Goal: Task Accomplishment & Management: Use online tool/utility

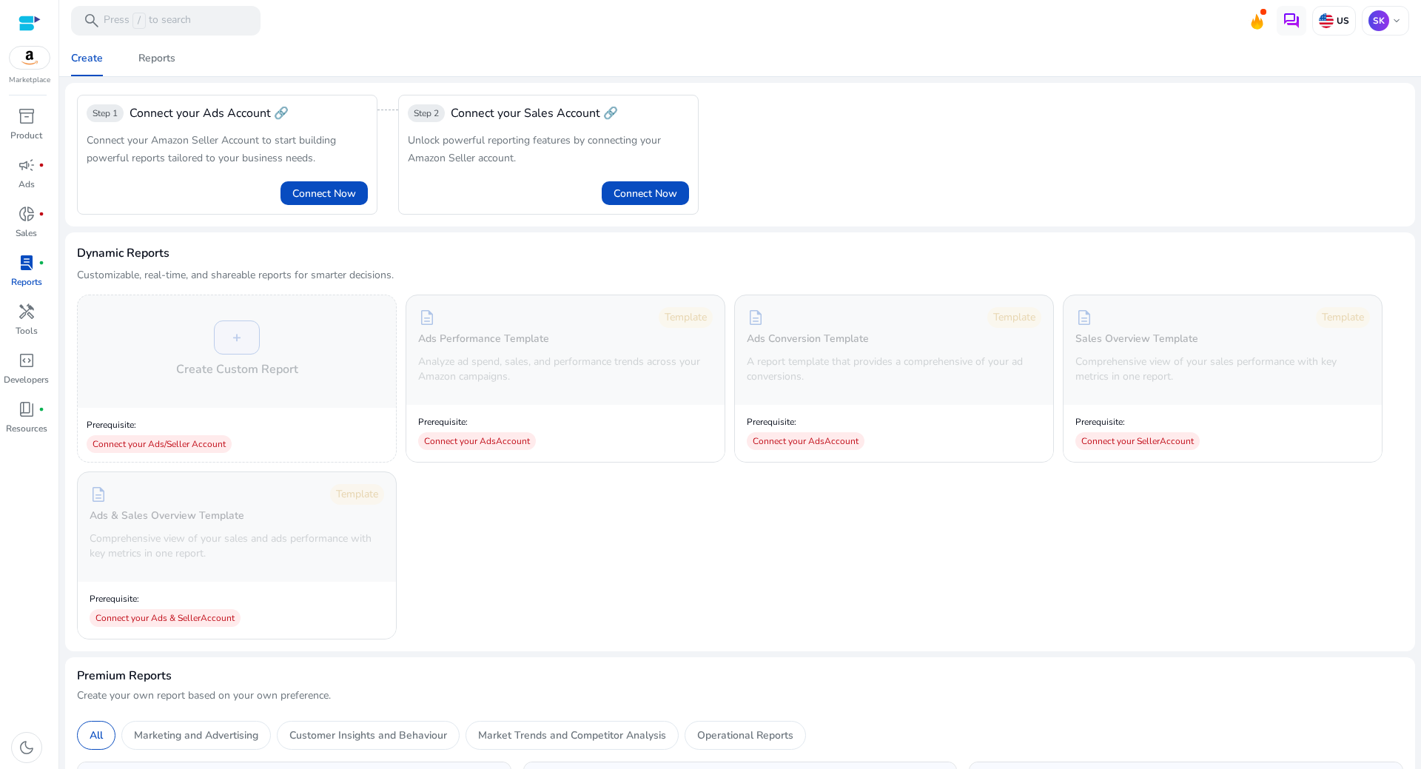
click at [22, 272] on span "lab_profile" at bounding box center [27, 263] width 18 height 18
click at [35, 115] on span "inventory_2" at bounding box center [27, 116] width 18 height 18
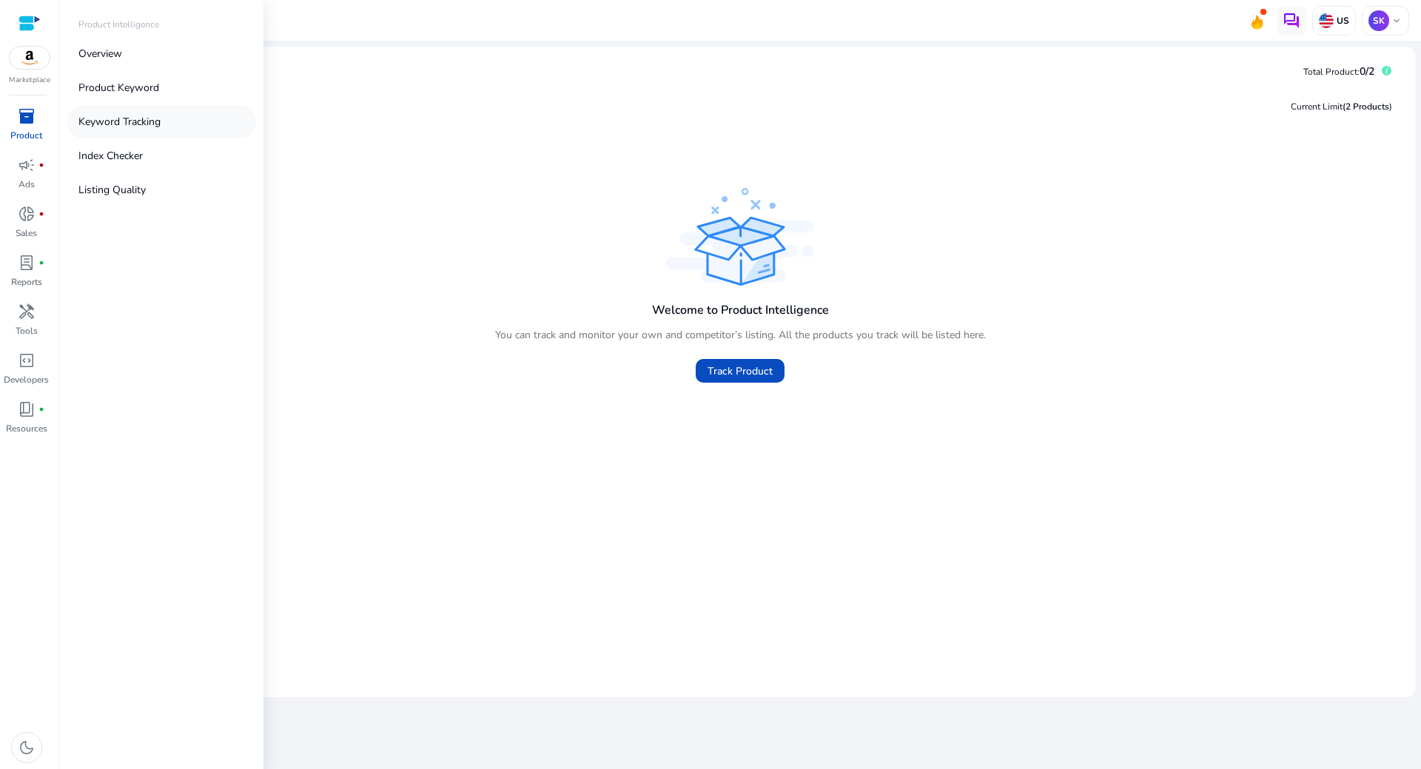
click at [156, 124] on p "Keyword Tracking" at bounding box center [119, 122] width 82 height 16
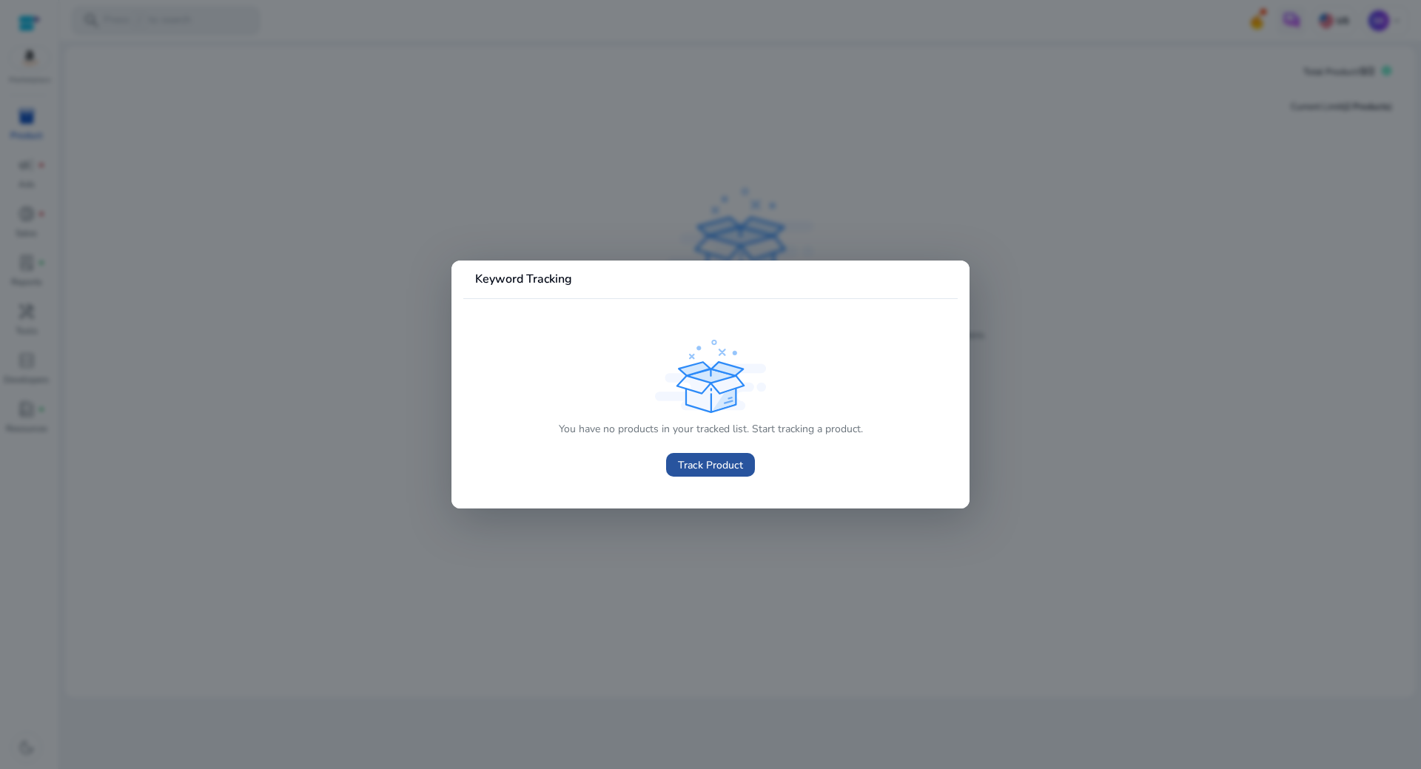
click at [706, 471] on span "Track Product" at bounding box center [710, 465] width 65 height 16
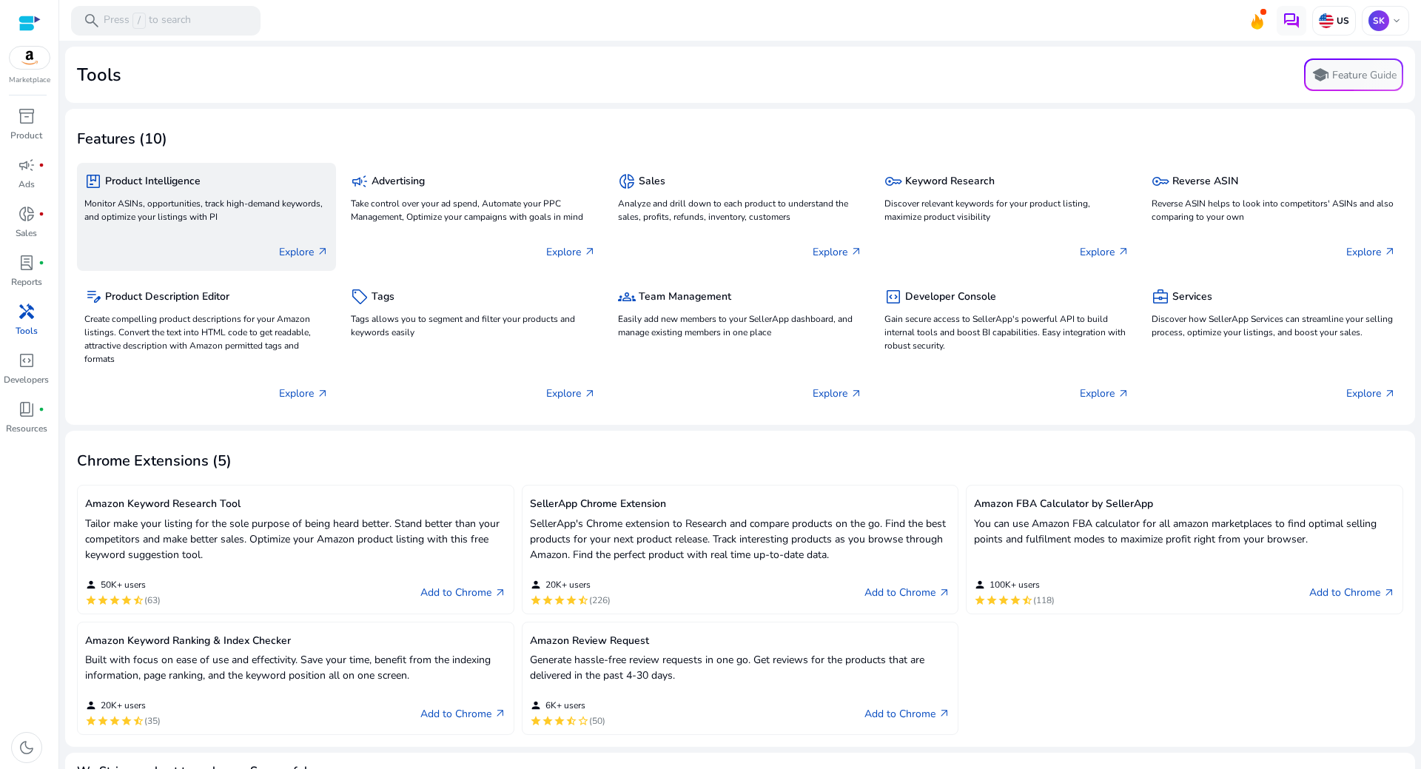
click at [155, 189] on div "package Product Intelligence" at bounding box center [206, 180] width 244 height 21
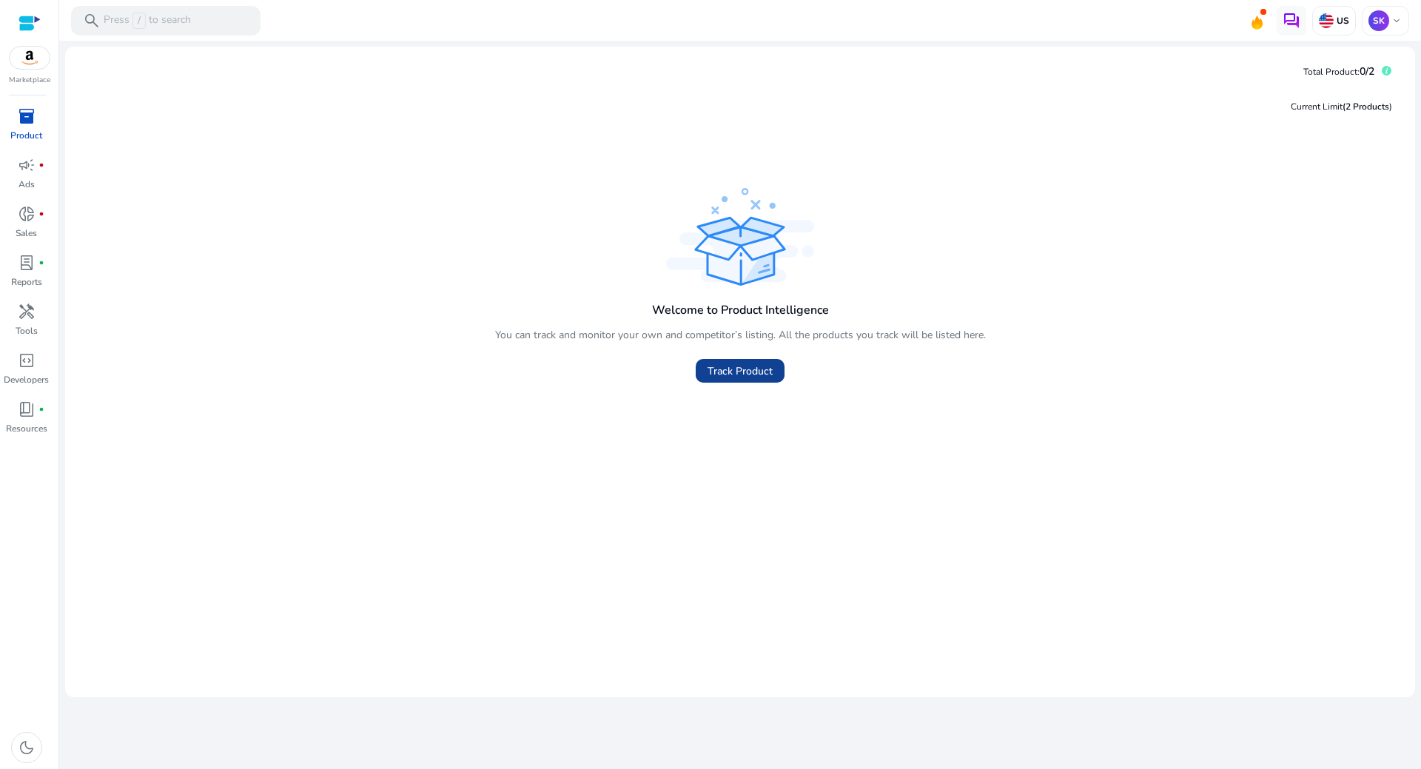
click at [733, 371] on span "Track Product" at bounding box center [740, 371] width 65 height 16
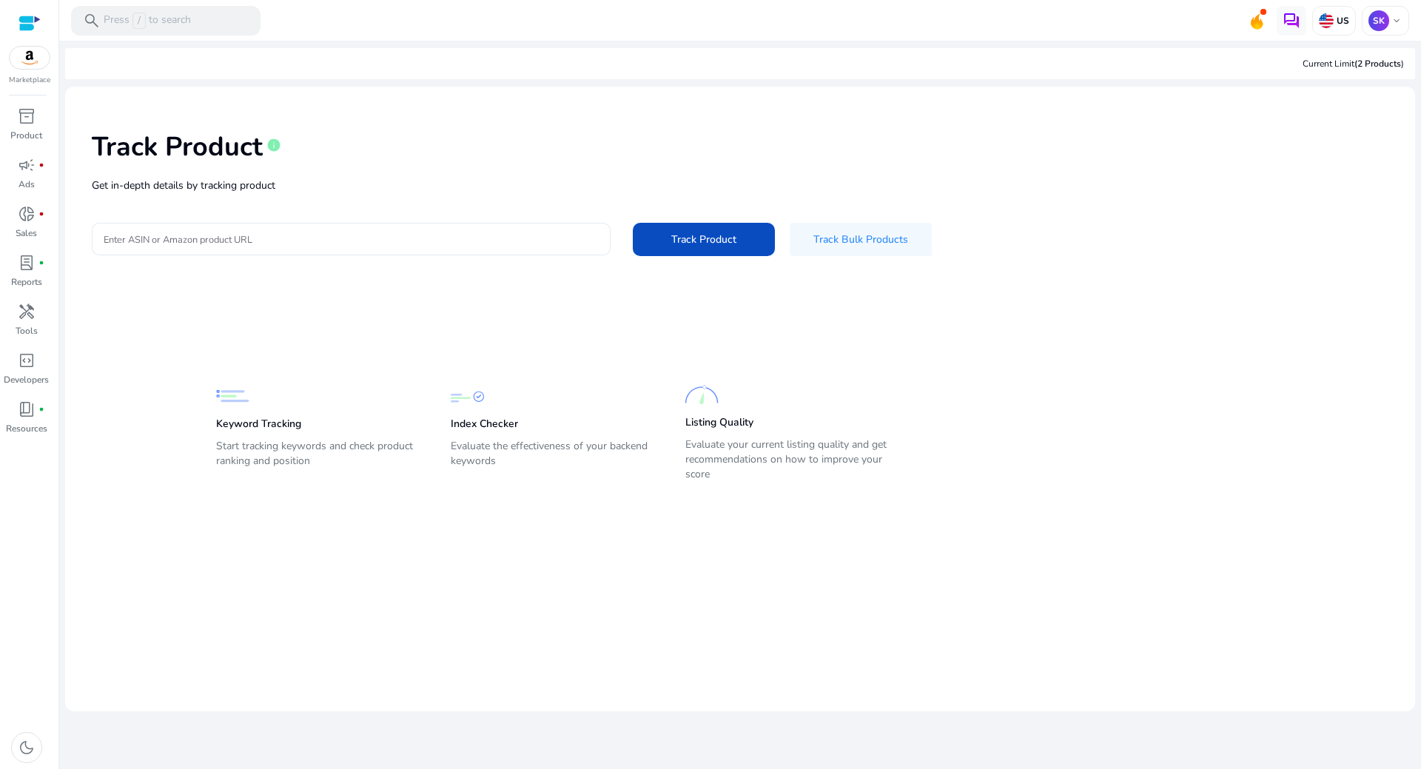
click at [312, 228] on div at bounding box center [351, 239] width 495 height 33
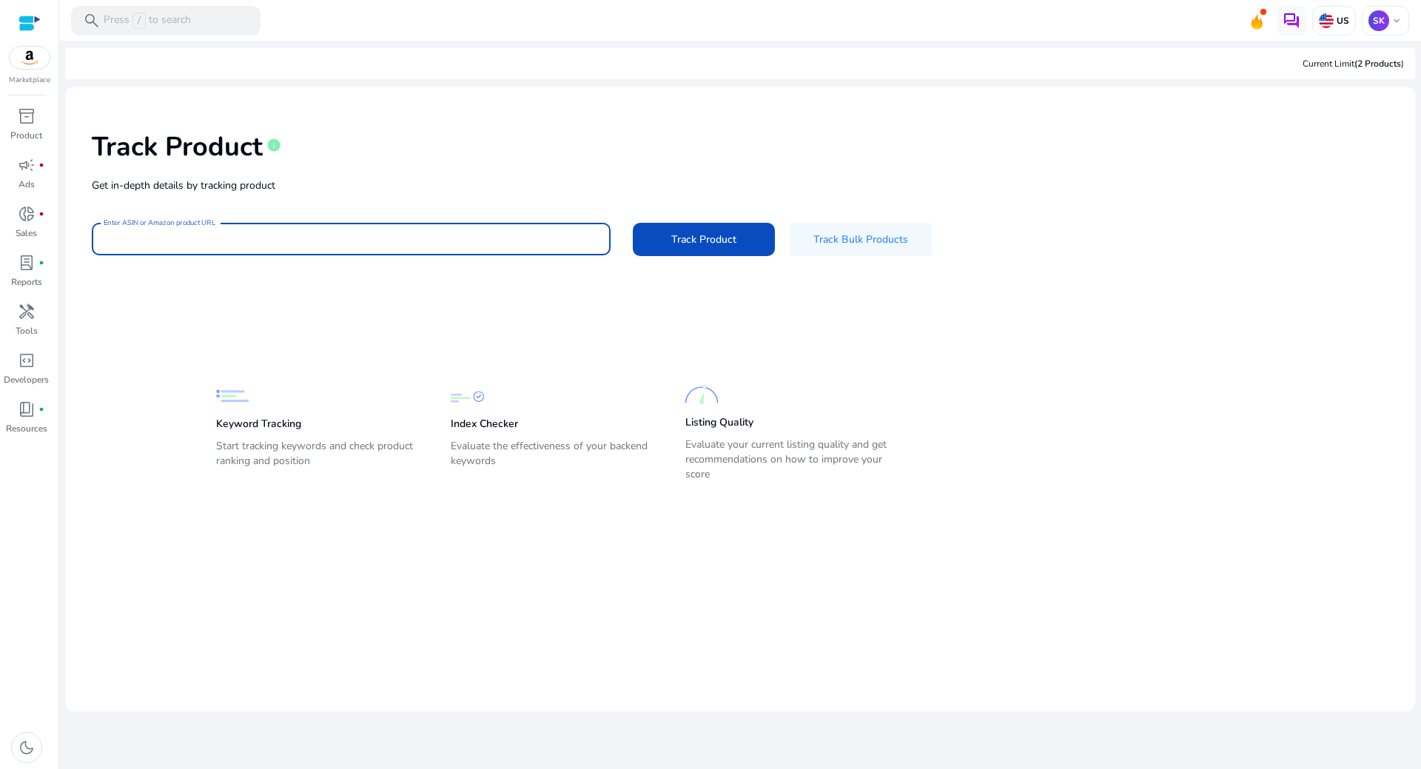
click at [306, 237] on input "Enter ASIN or Amazon product URL" at bounding box center [351, 239] width 495 height 16
paste input "**********"
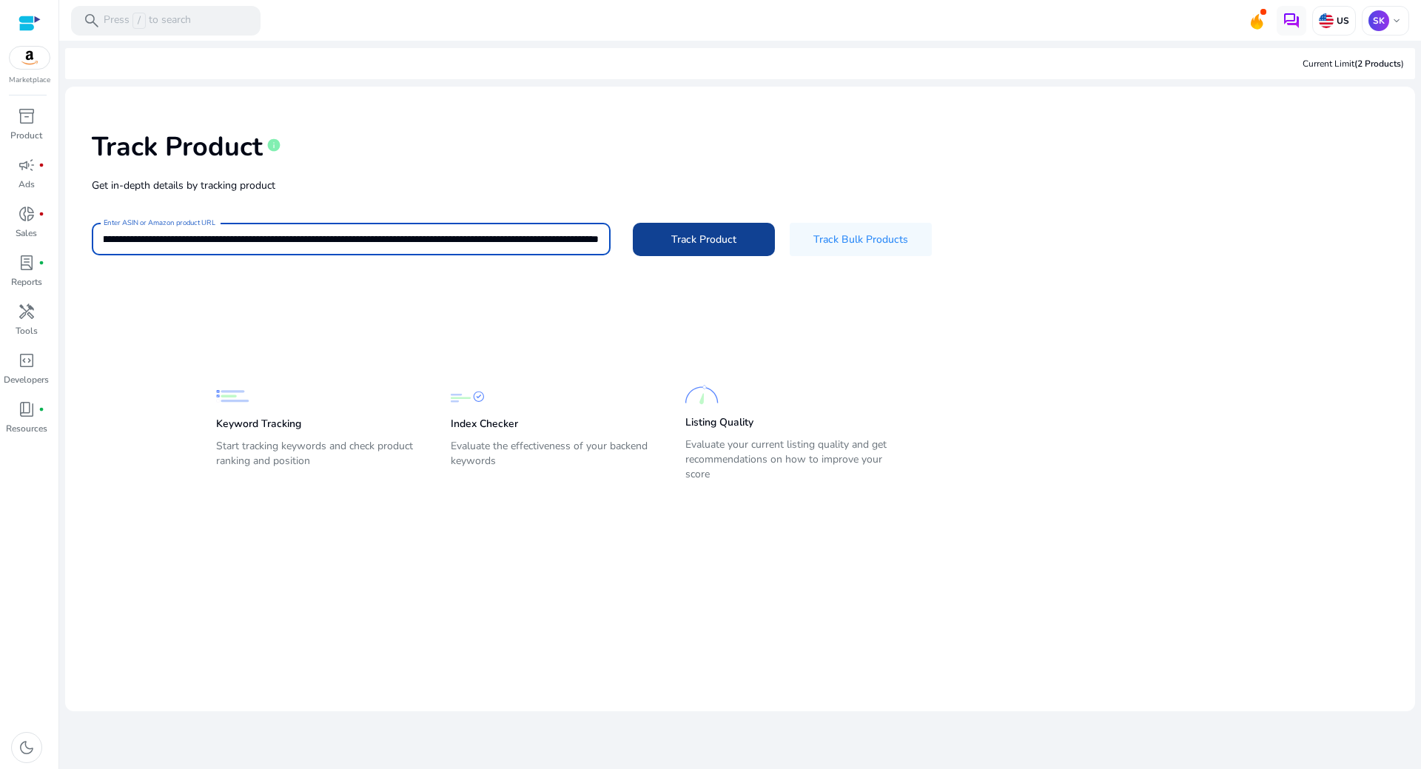
type input "**********"
click at [748, 245] on span at bounding box center [704, 239] width 142 height 36
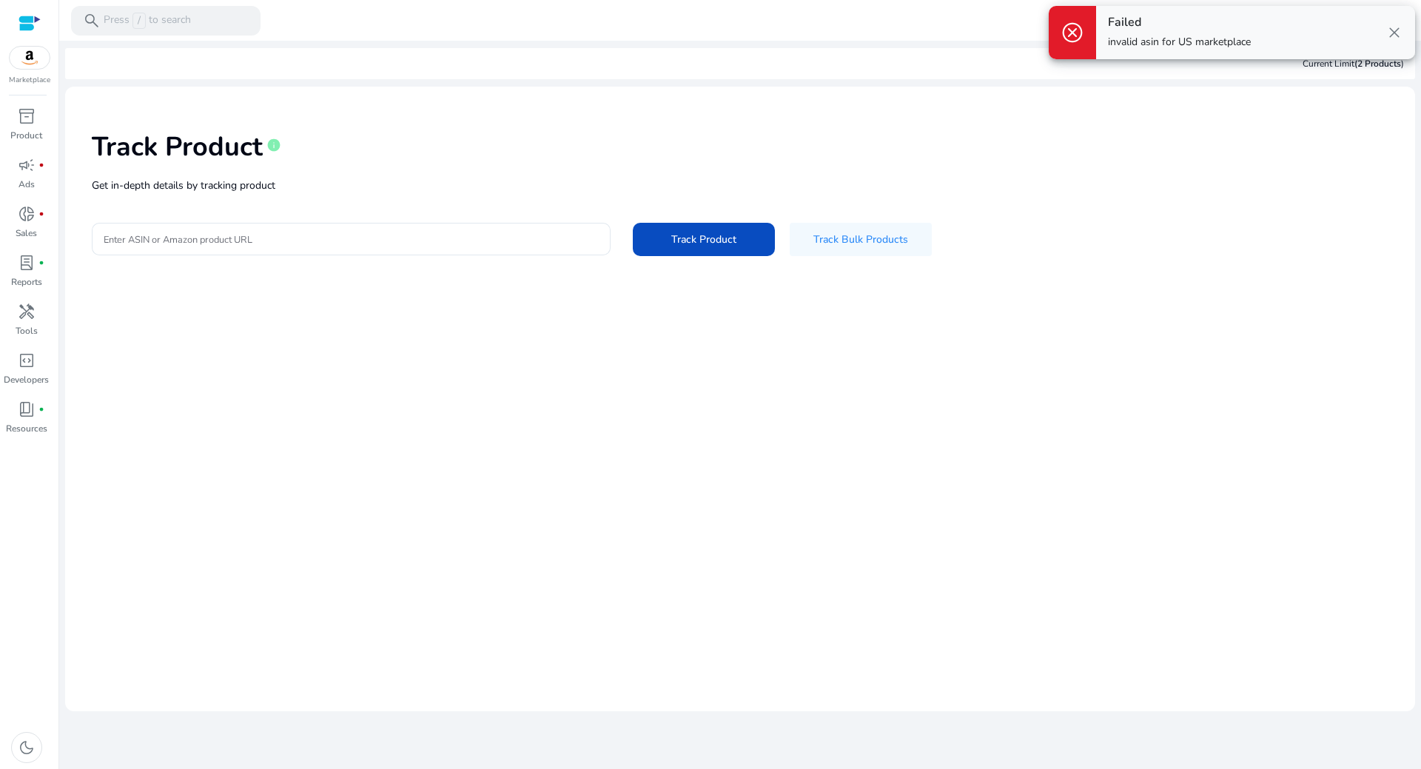
click at [1400, 36] on span "close" at bounding box center [1395, 33] width 18 height 18
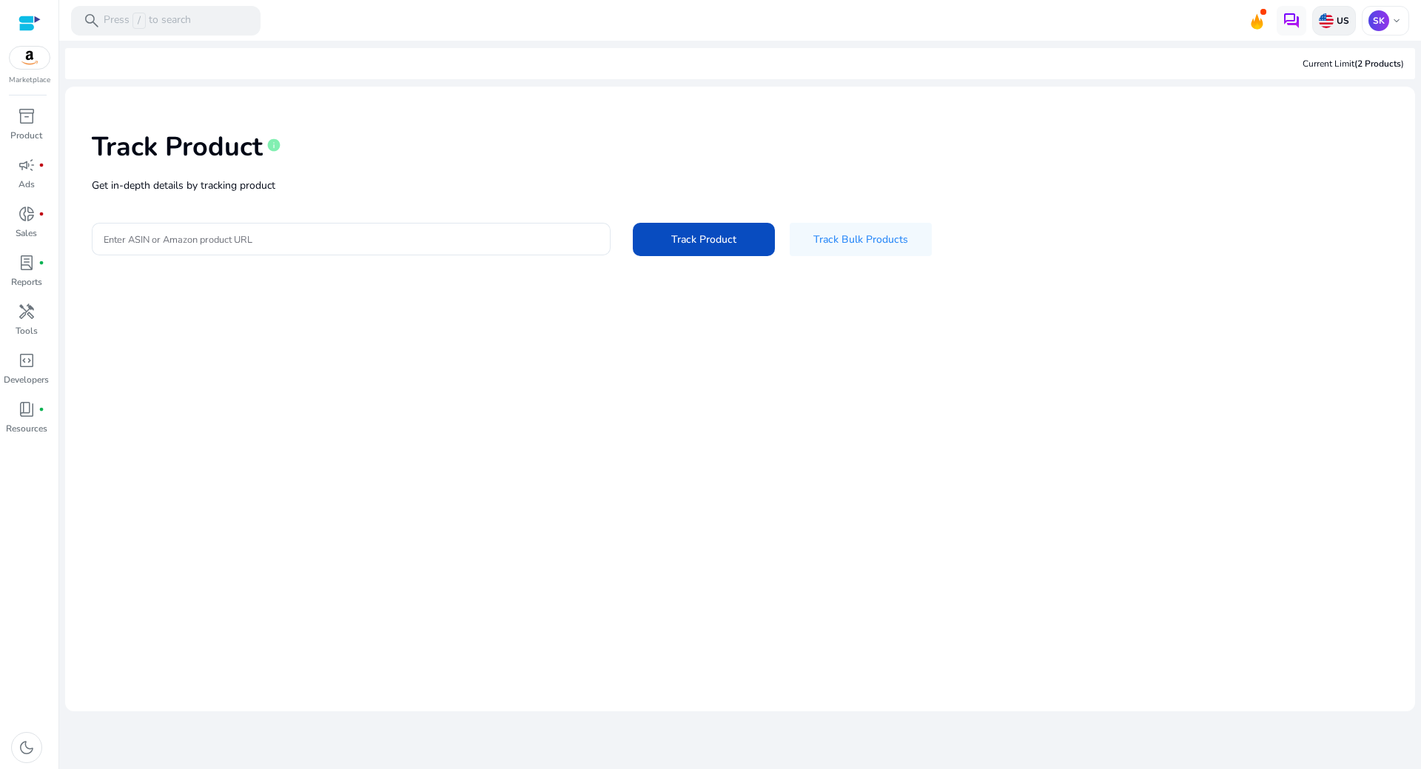
click at [1324, 27] on img at bounding box center [1326, 20] width 15 height 15
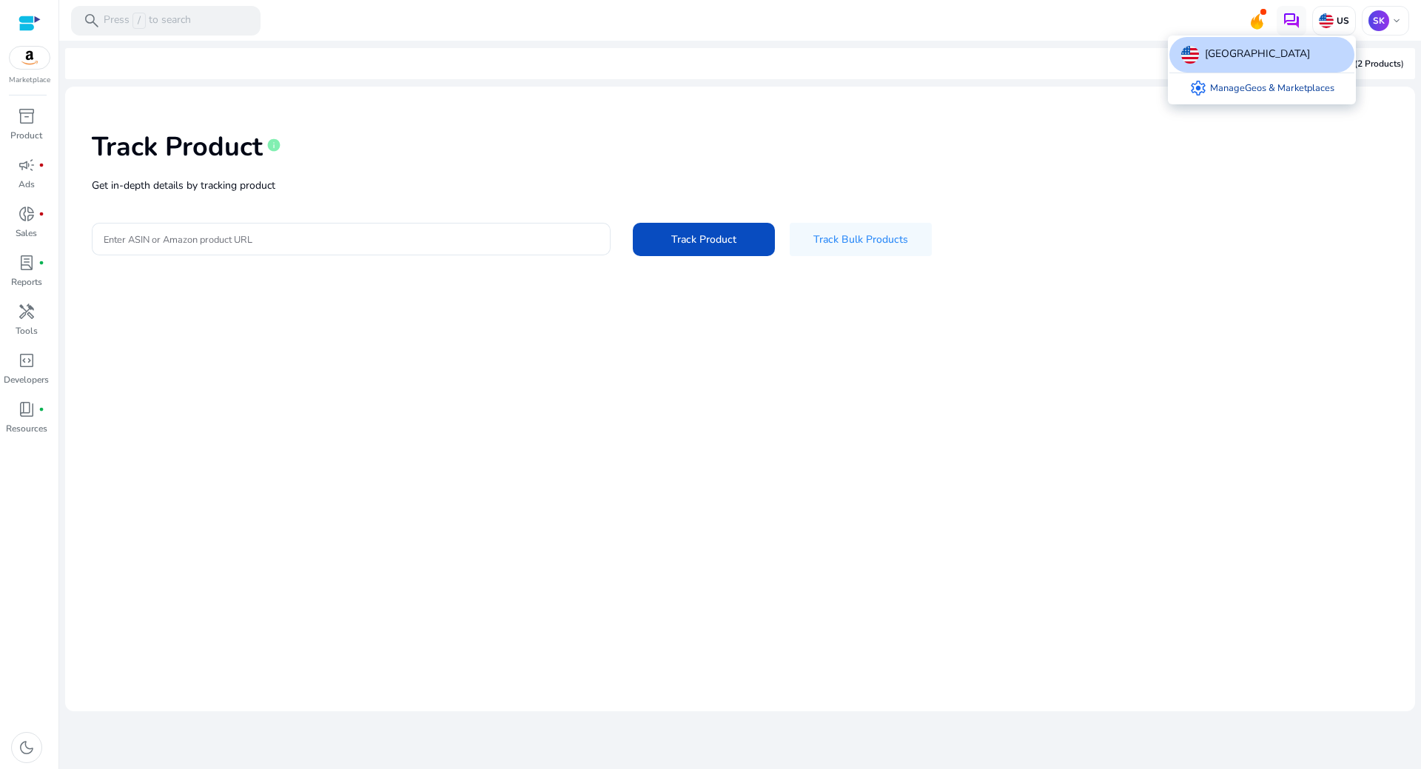
click at [1272, 85] on link "settings Manage Geos & Marketplaces" at bounding box center [1262, 88] width 169 height 30
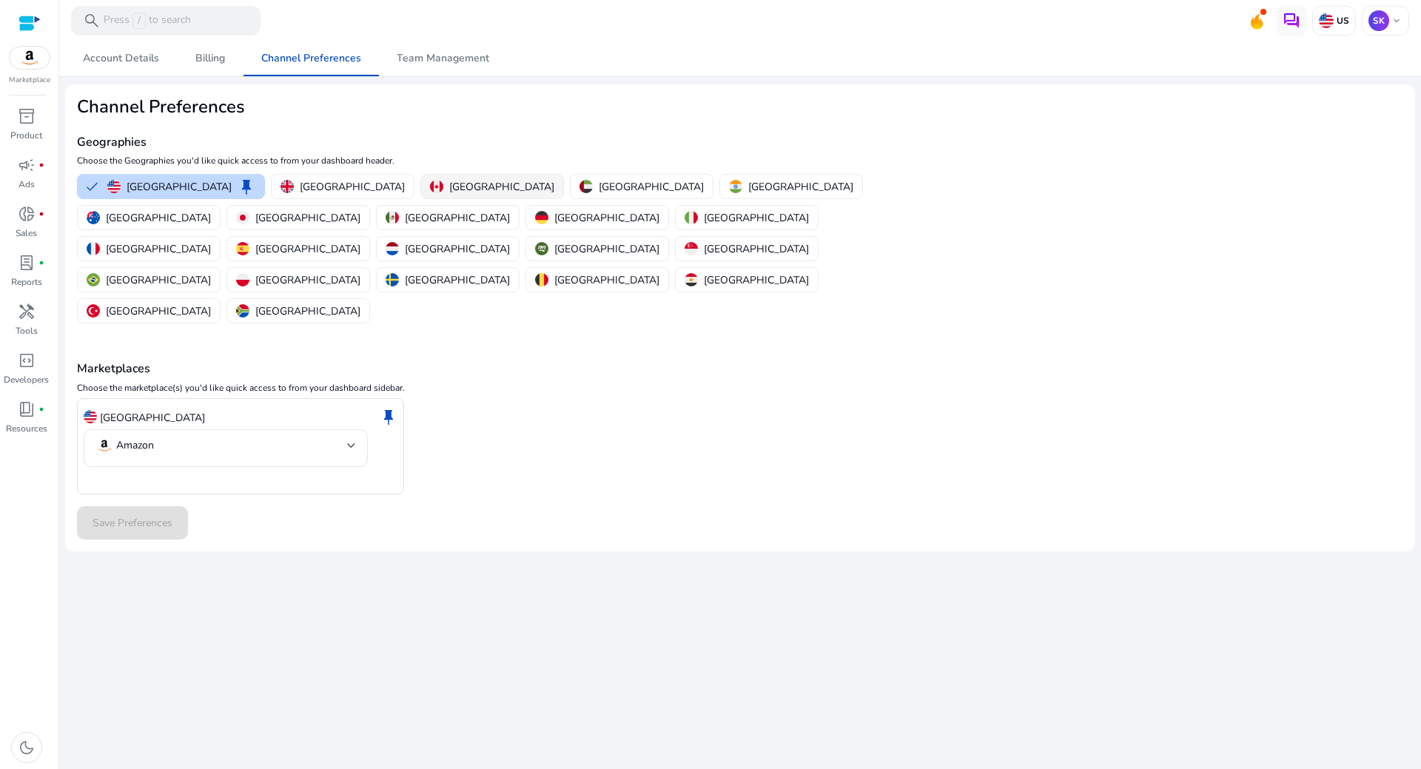
click at [421, 195] on button "[GEOGRAPHIC_DATA]" at bounding box center [492, 187] width 142 height 24
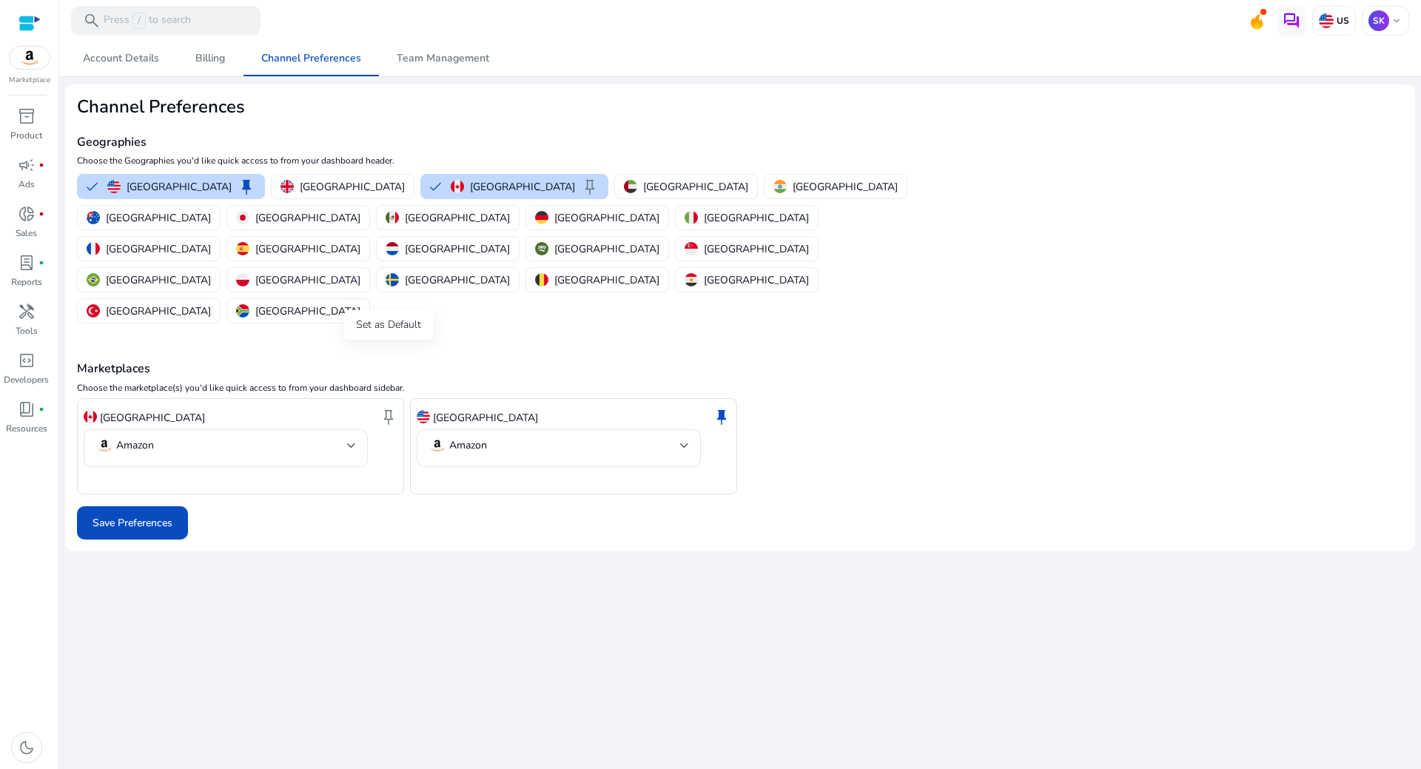
click at [383, 408] on span "keep" at bounding box center [389, 417] width 18 height 18
click at [676, 437] on mat-select-trigger "Amazon" at bounding box center [555, 446] width 252 height 18
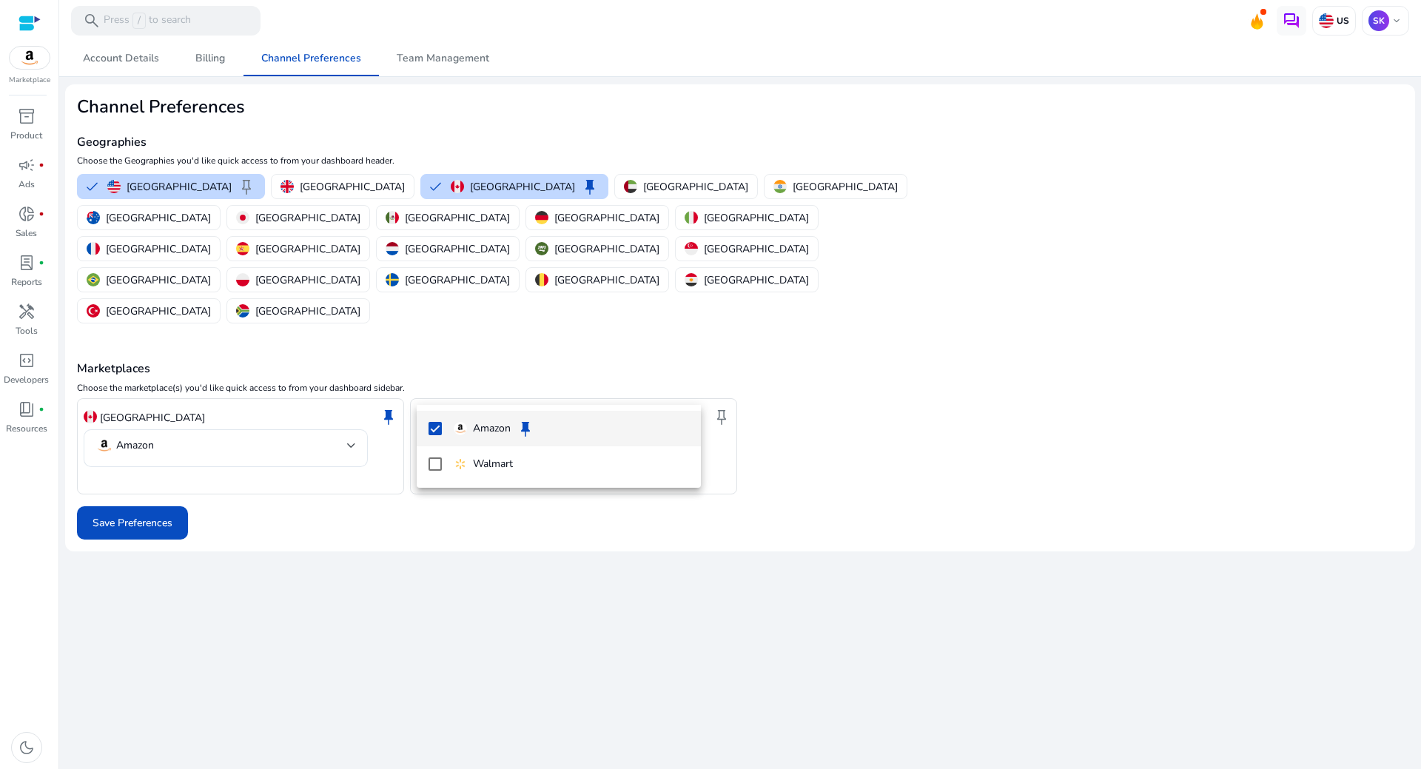
click at [399, 537] on div at bounding box center [710, 384] width 1421 height 769
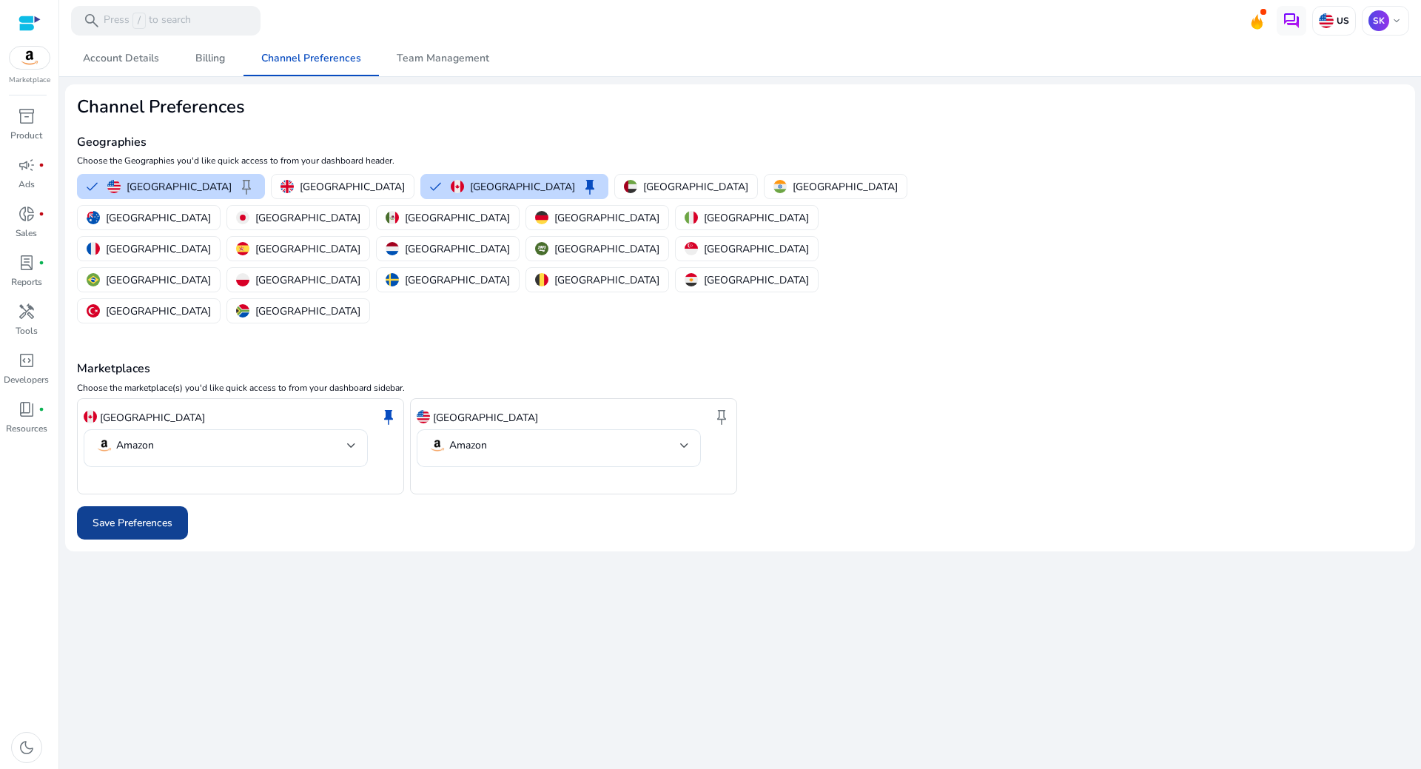
click at [133, 506] on span at bounding box center [132, 524] width 111 height 36
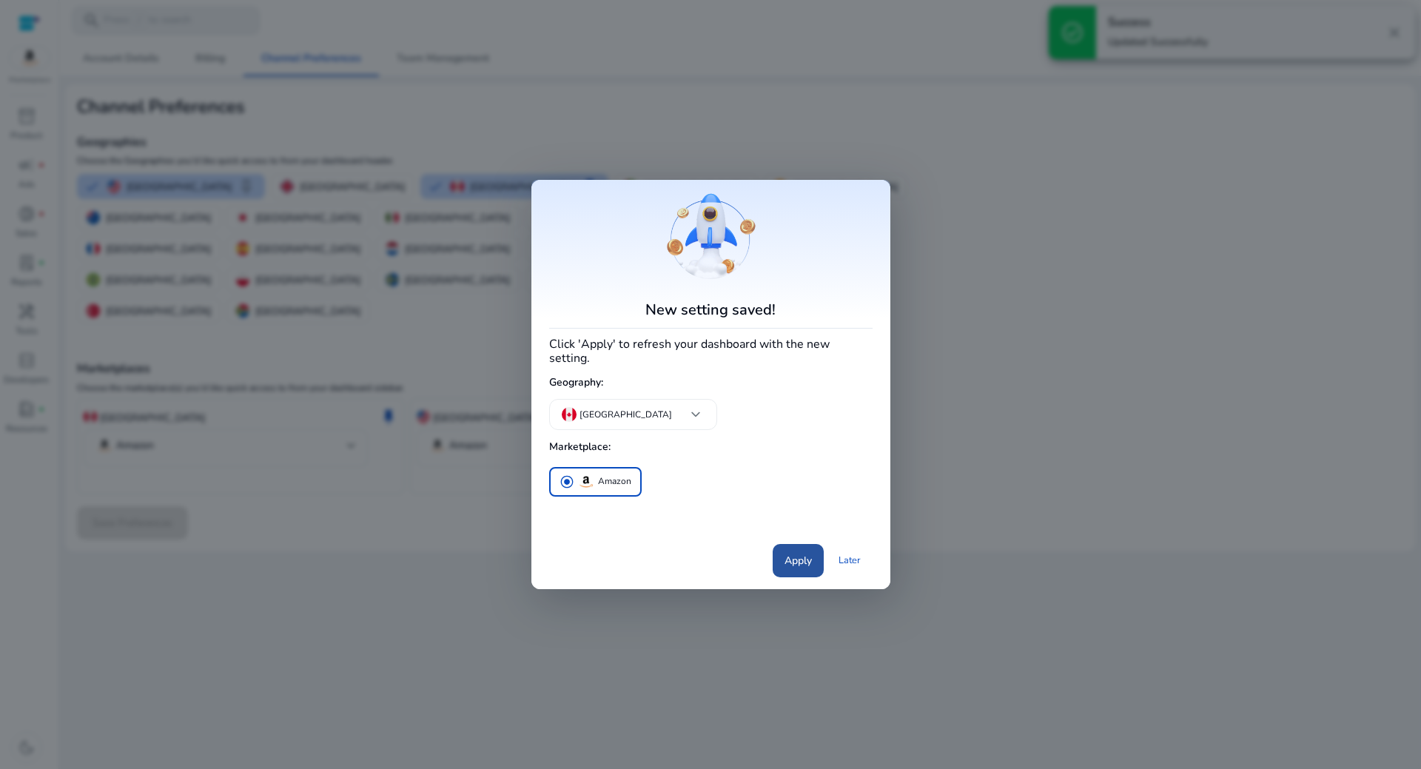
click at [785, 557] on span "Apply" at bounding box center [798, 561] width 27 height 16
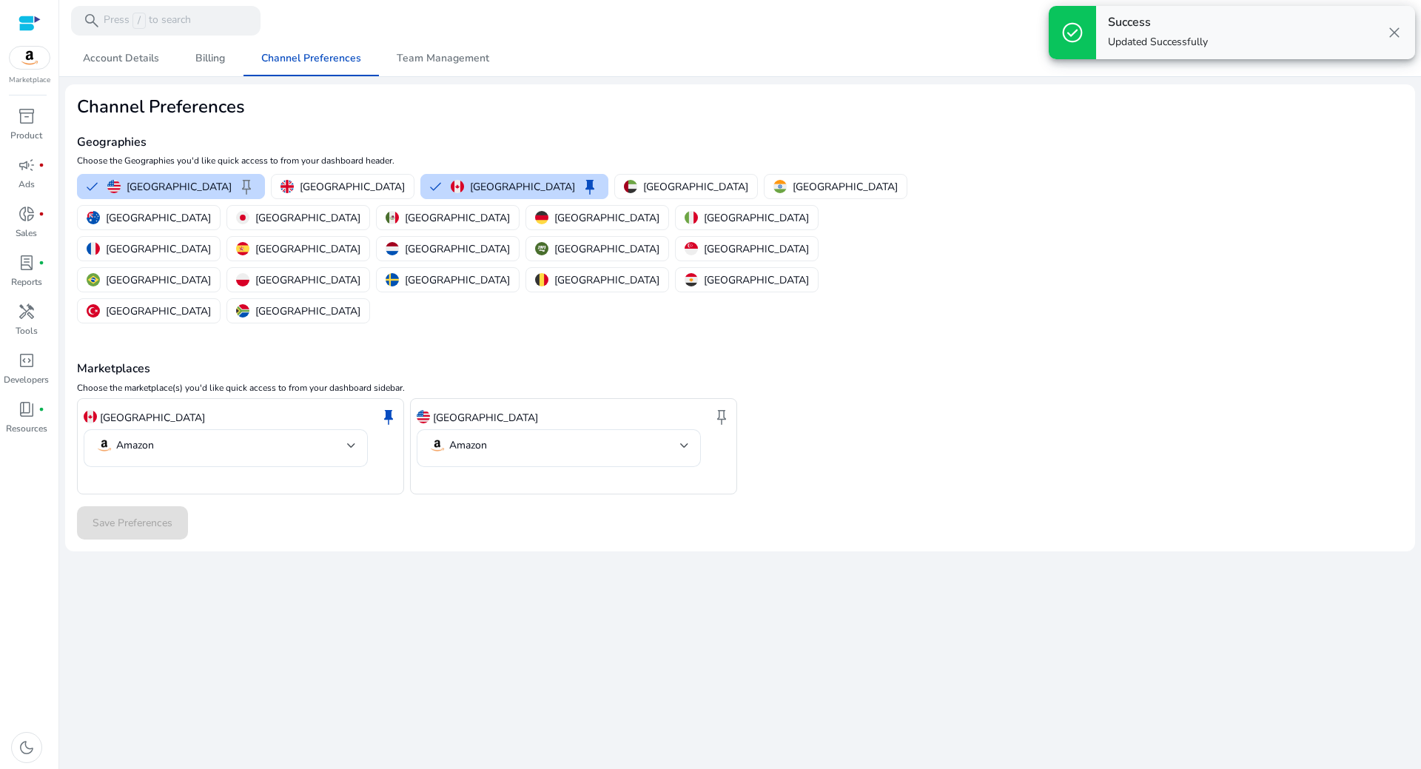
click at [1393, 32] on span "close" at bounding box center [1395, 33] width 18 height 18
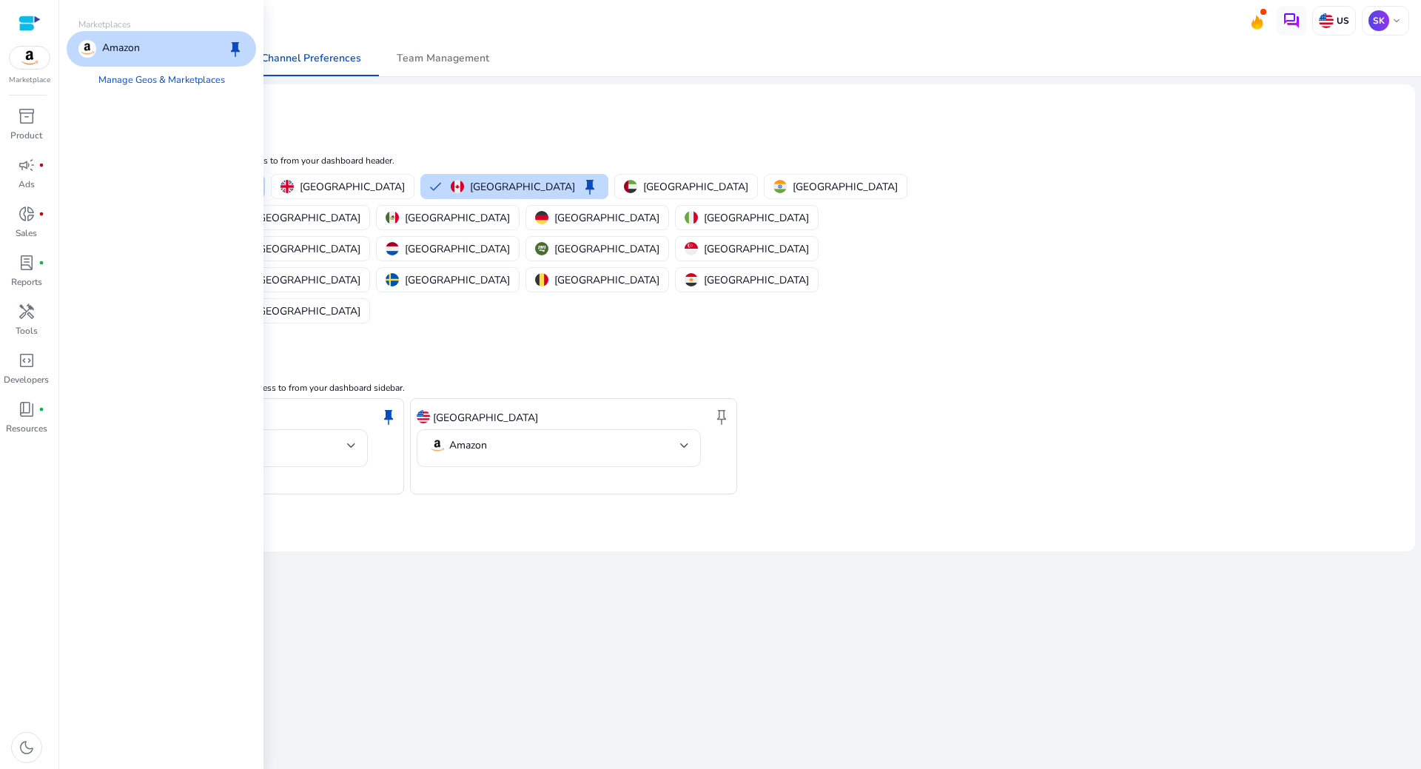
click at [38, 67] on img at bounding box center [30, 58] width 40 height 22
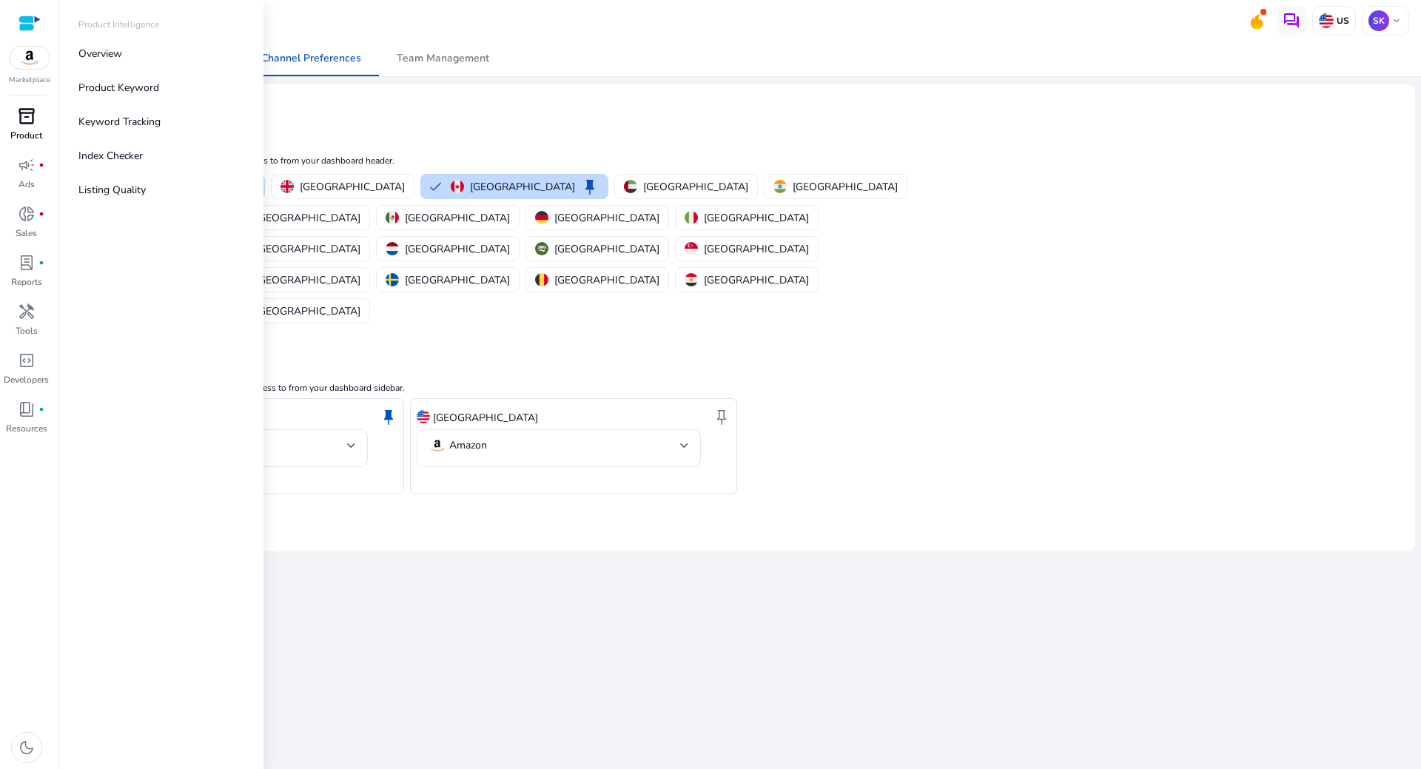
click at [14, 124] on div "inventory_2" at bounding box center [26, 116] width 41 height 24
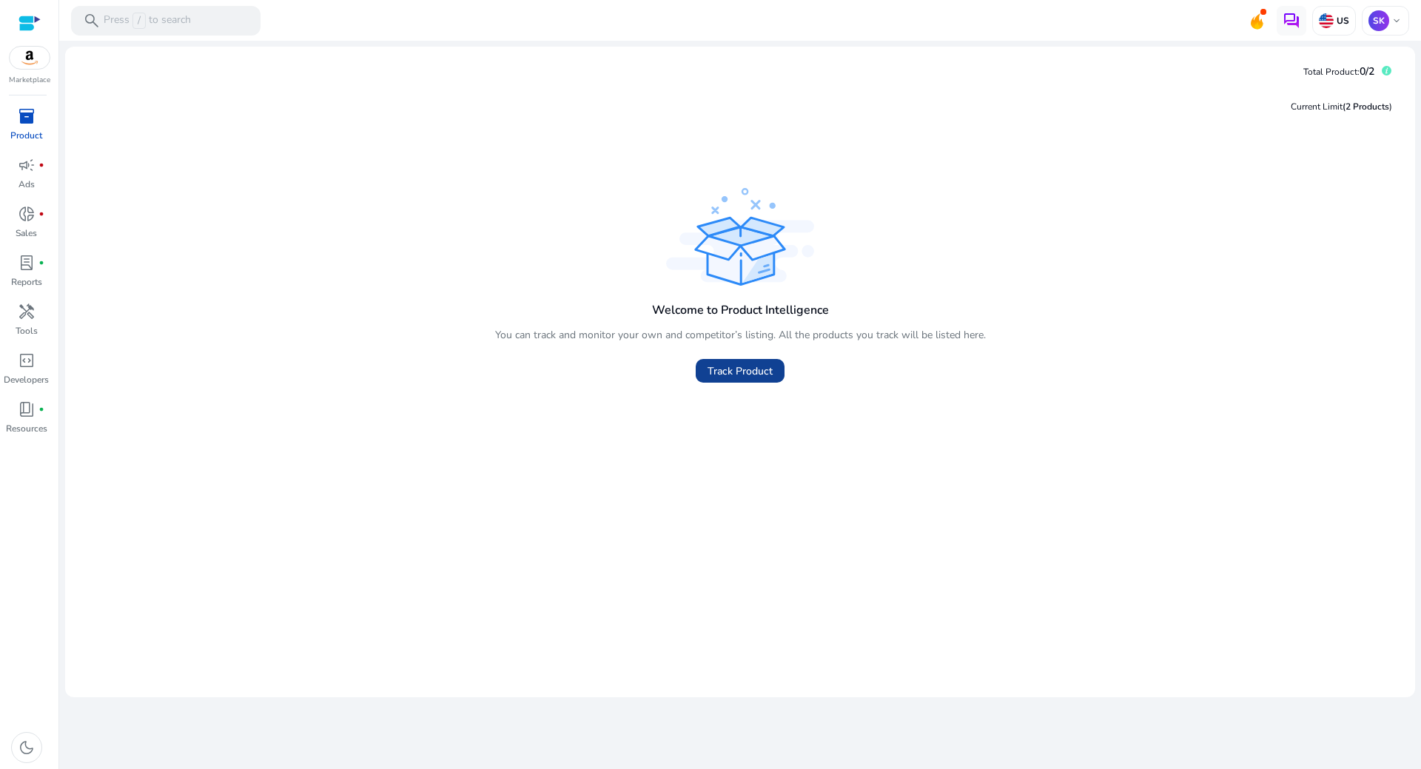
click at [745, 373] on span "Track Product" at bounding box center [740, 371] width 65 height 16
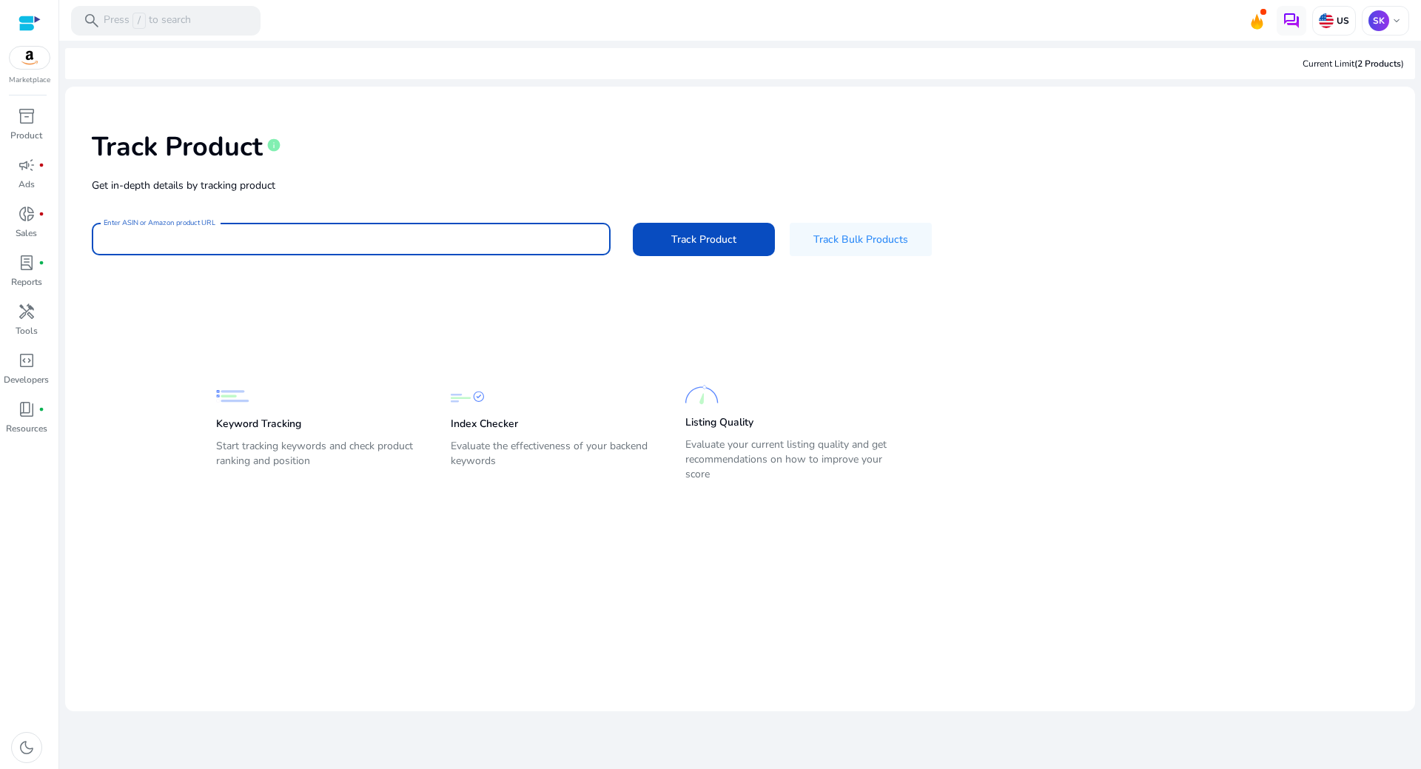
click at [469, 235] on input "Enter ASIN or Amazon product URL" at bounding box center [351, 239] width 495 height 16
paste input "**********"
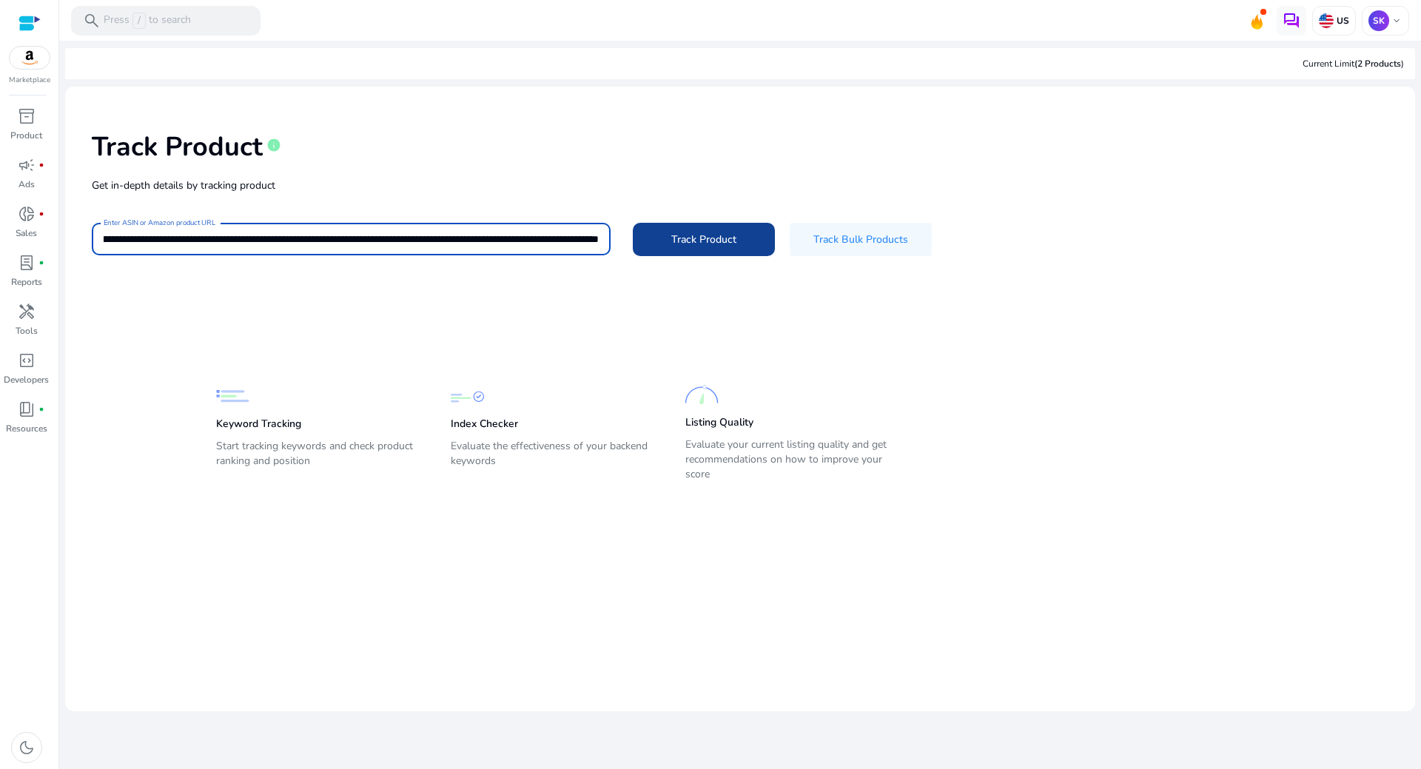
type input "**********"
click at [739, 249] on span at bounding box center [704, 239] width 142 height 36
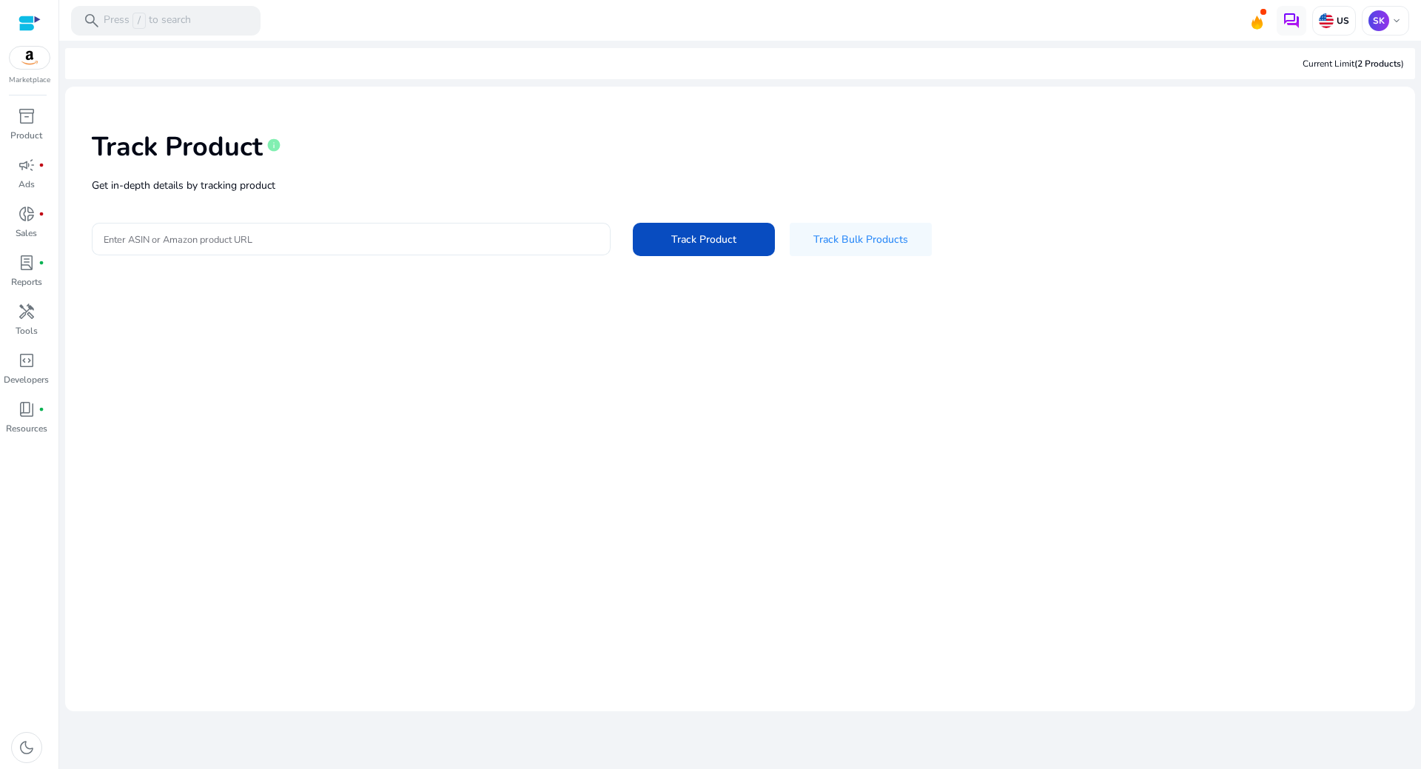
click at [292, 237] on input "Enter ASIN or Amazon product URL" at bounding box center [351, 239] width 495 height 16
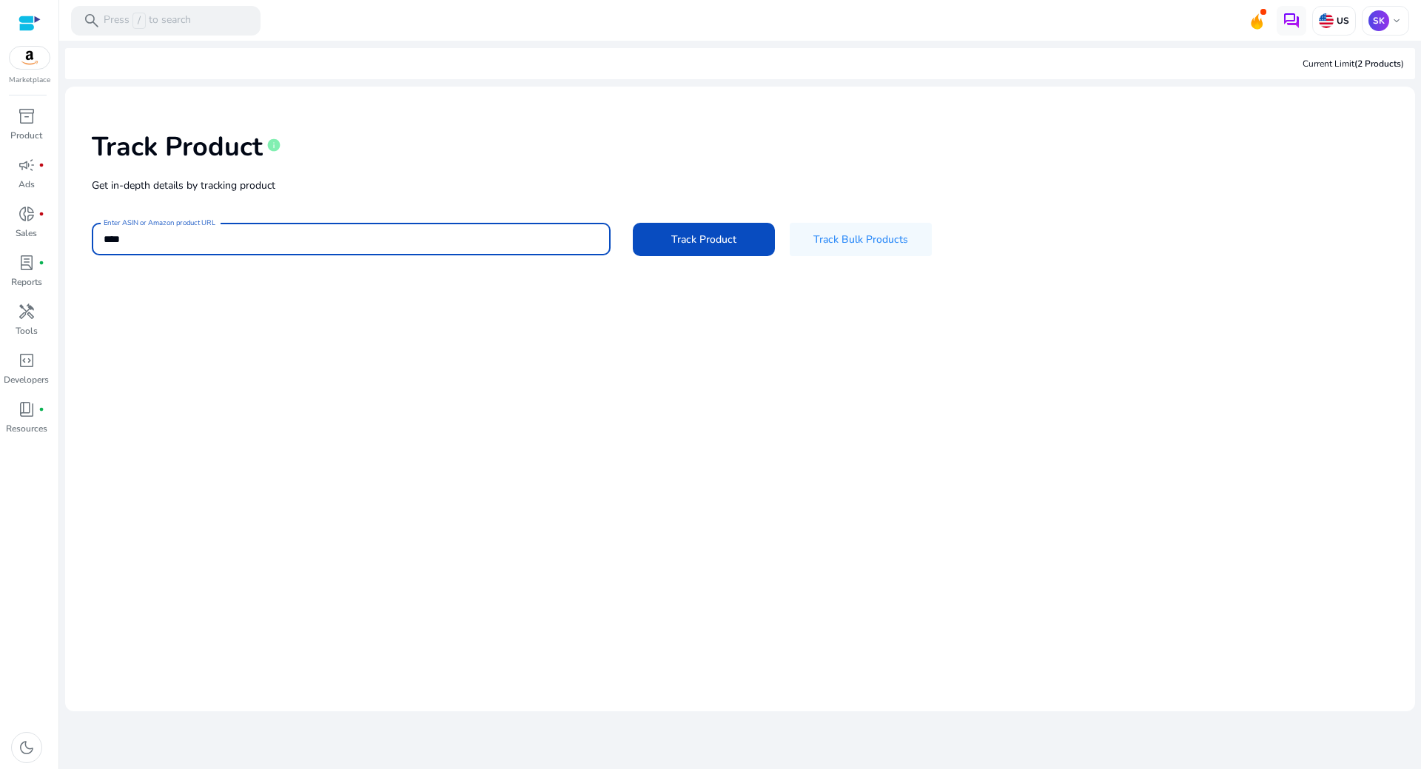
type input "****"
click at [633, 223] on button "Track Product" at bounding box center [704, 239] width 142 height 33
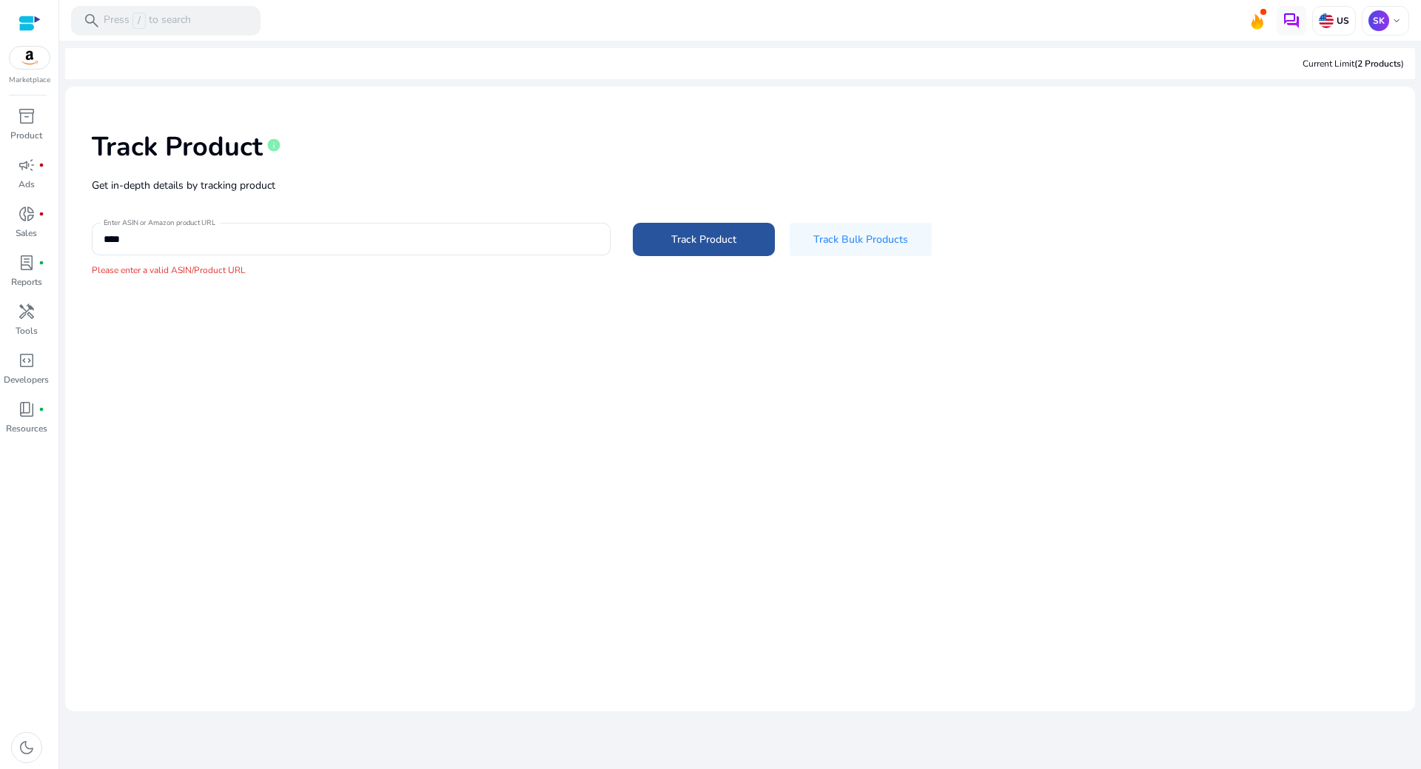
click at [708, 244] on span "Track Product" at bounding box center [703, 240] width 65 height 16
